Goal: Navigation & Orientation: Find specific page/section

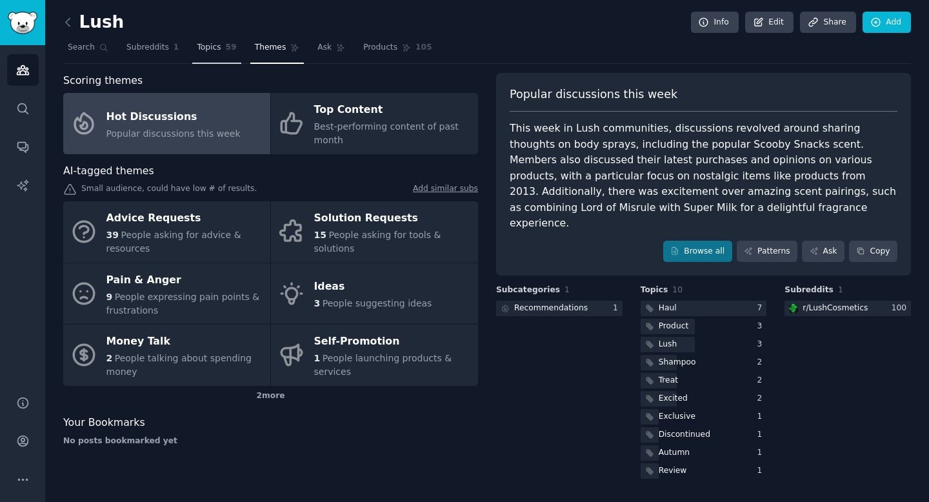
click at [228, 52] on span "59" at bounding box center [231, 48] width 11 height 12
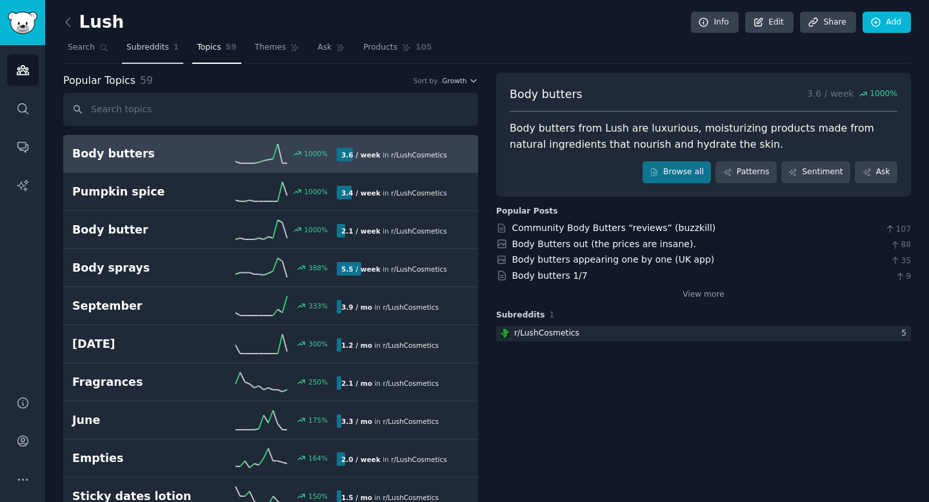
click at [163, 45] on span "Subreddits" at bounding box center [147, 48] width 43 height 12
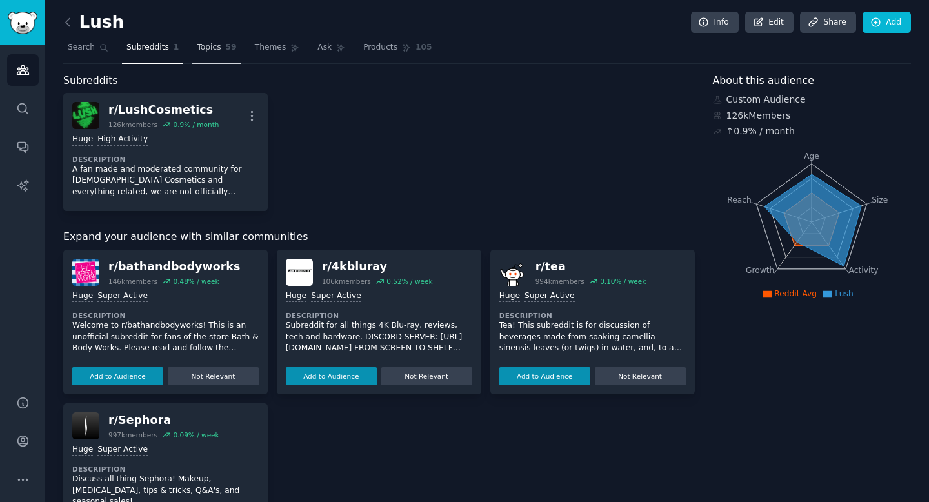
click at [216, 49] on span "Topics" at bounding box center [209, 48] width 24 height 12
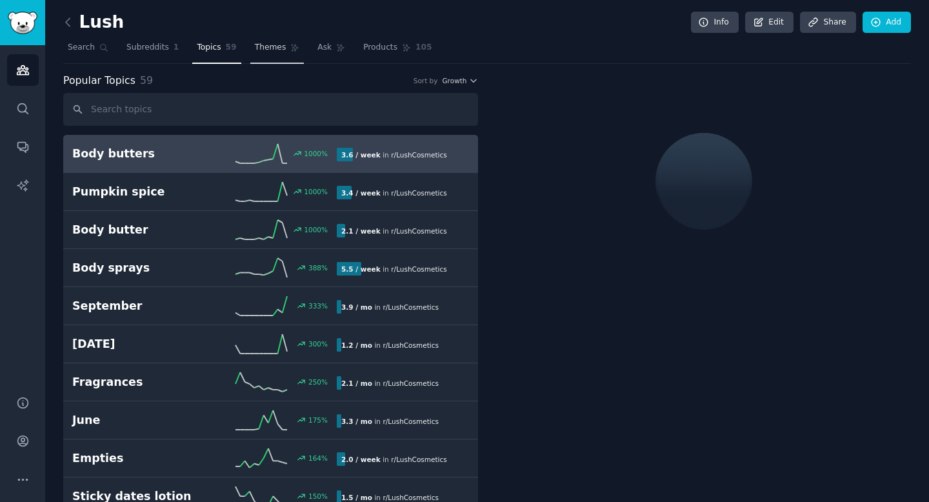
click at [267, 41] on link "Themes" at bounding box center [277, 50] width 54 height 26
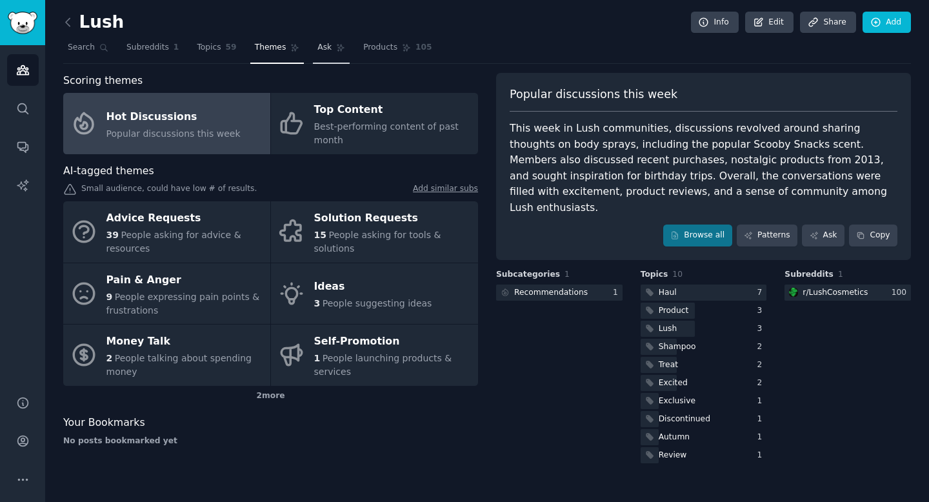
click at [330, 48] on link "Ask" at bounding box center [331, 50] width 37 height 26
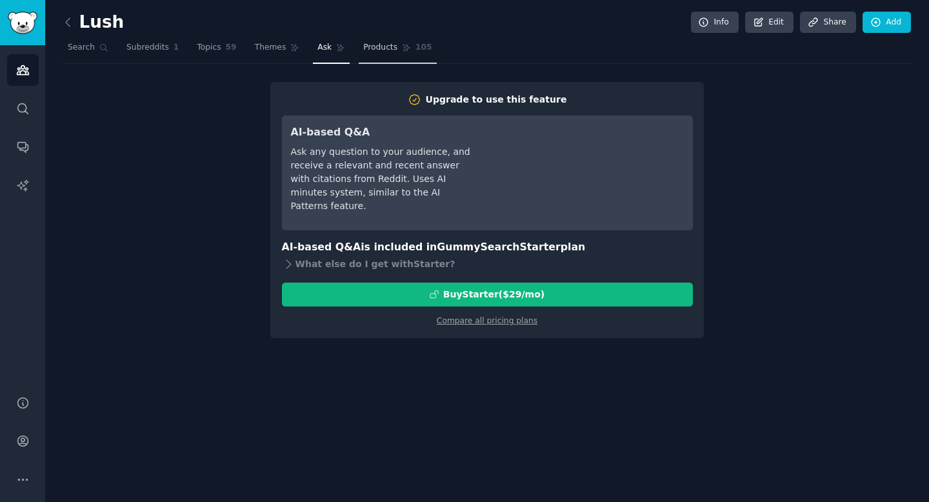
click at [367, 47] on span "Products" at bounding box center [380, 48] width 34 height 12
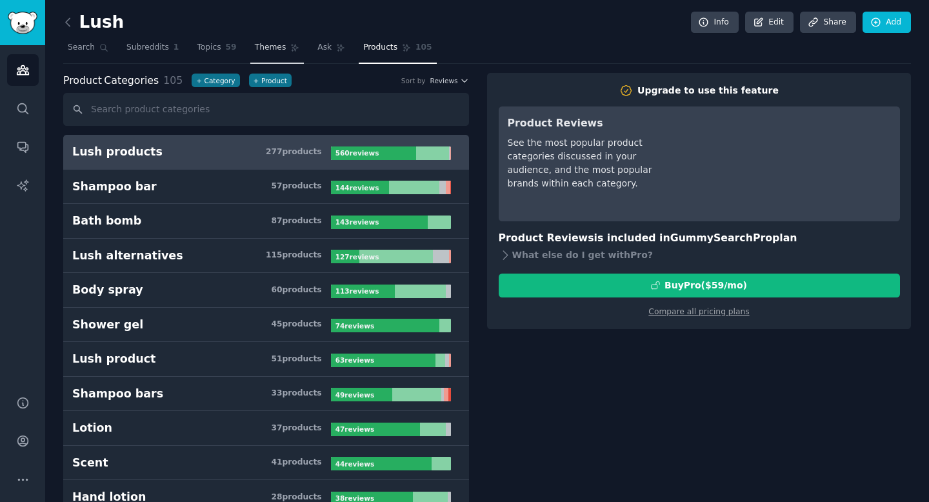
click at [263, 50] on span "Themes" at bounding box center [271, 48] width 32 height 12
